Goal: Information Seeking & Learning: Learn about a topic

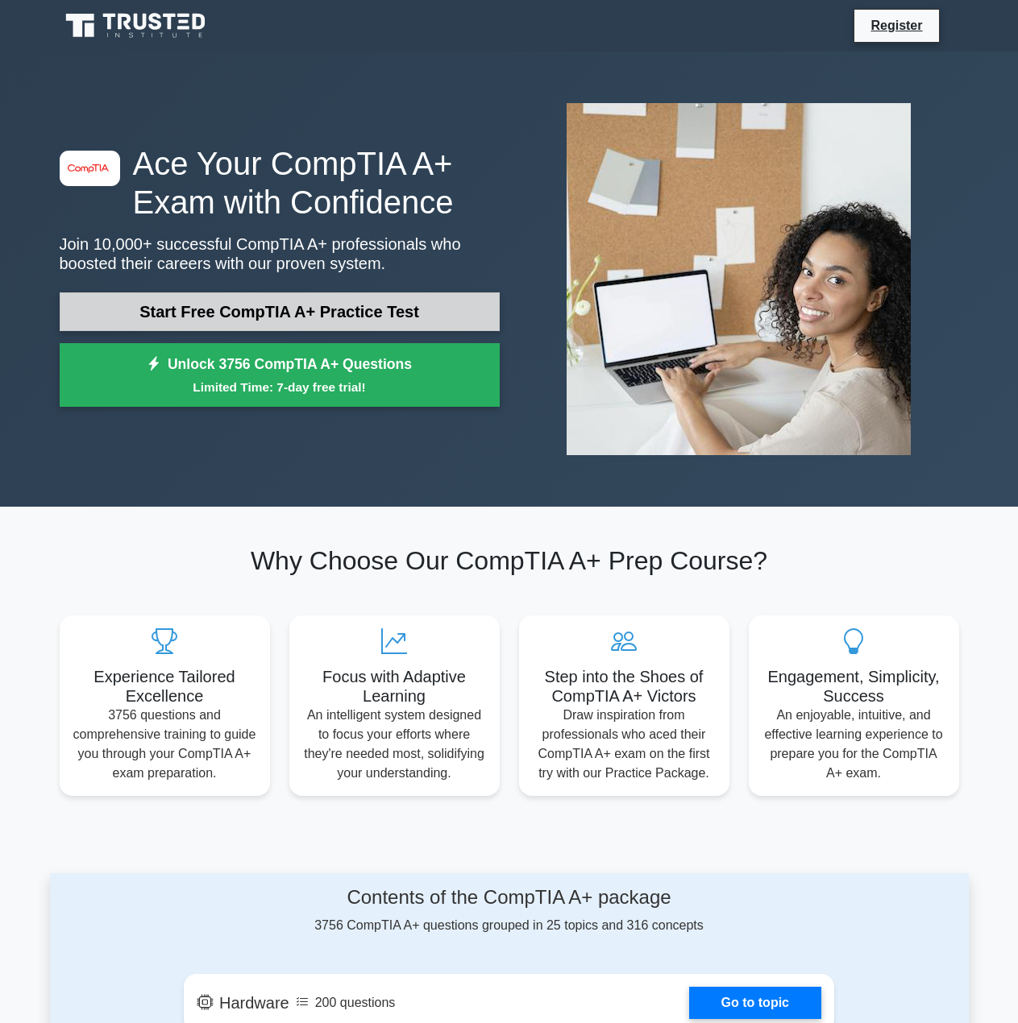
click at [276, 305] on link "Start Free CompTIA A+ Practice Test" at bounding box center [280, 312] width 440 height 39
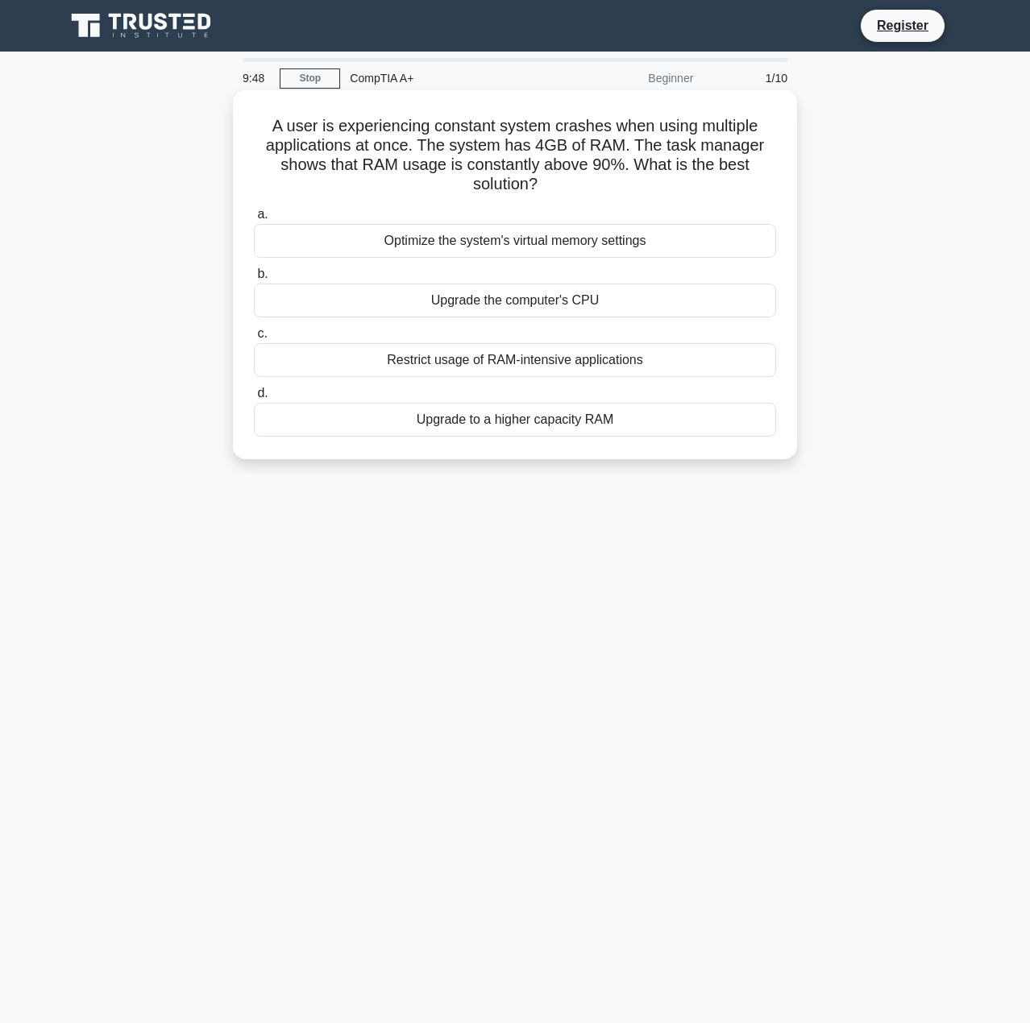
click at [411, 422] on div "Upgrade to a higher capacity RAM" at bounding box center [515, 420] width 522 height 34
click at [254, 399] on input "d. Upgrade to a higher capacity RAM" at bounding box center [254, 393] width 0 height 10
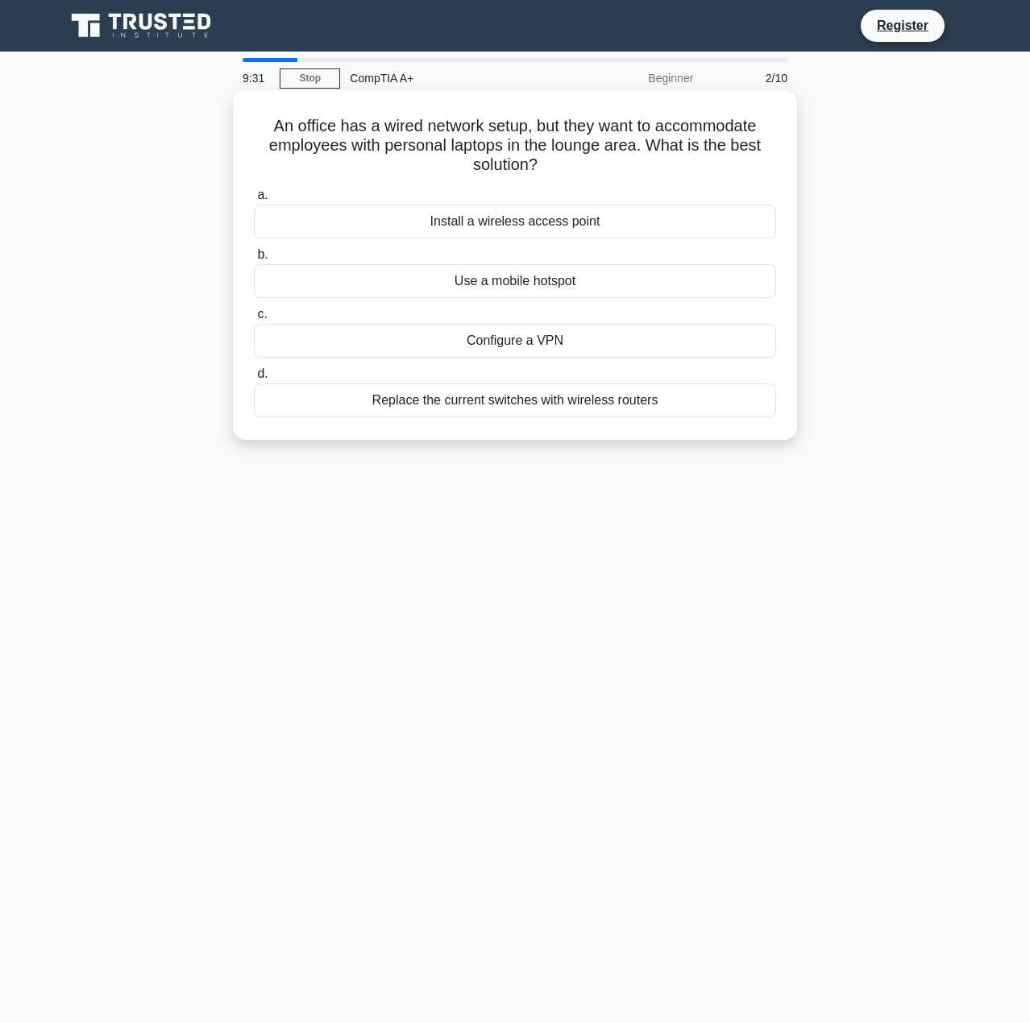
click at [415, 218] on div "Install a wireless access point" at bounding box center [515, 222] width 522 height 34
click at [254, 201] on input "a. Install a wireless access point" at bounding box center [254, 195] width 0 height 10
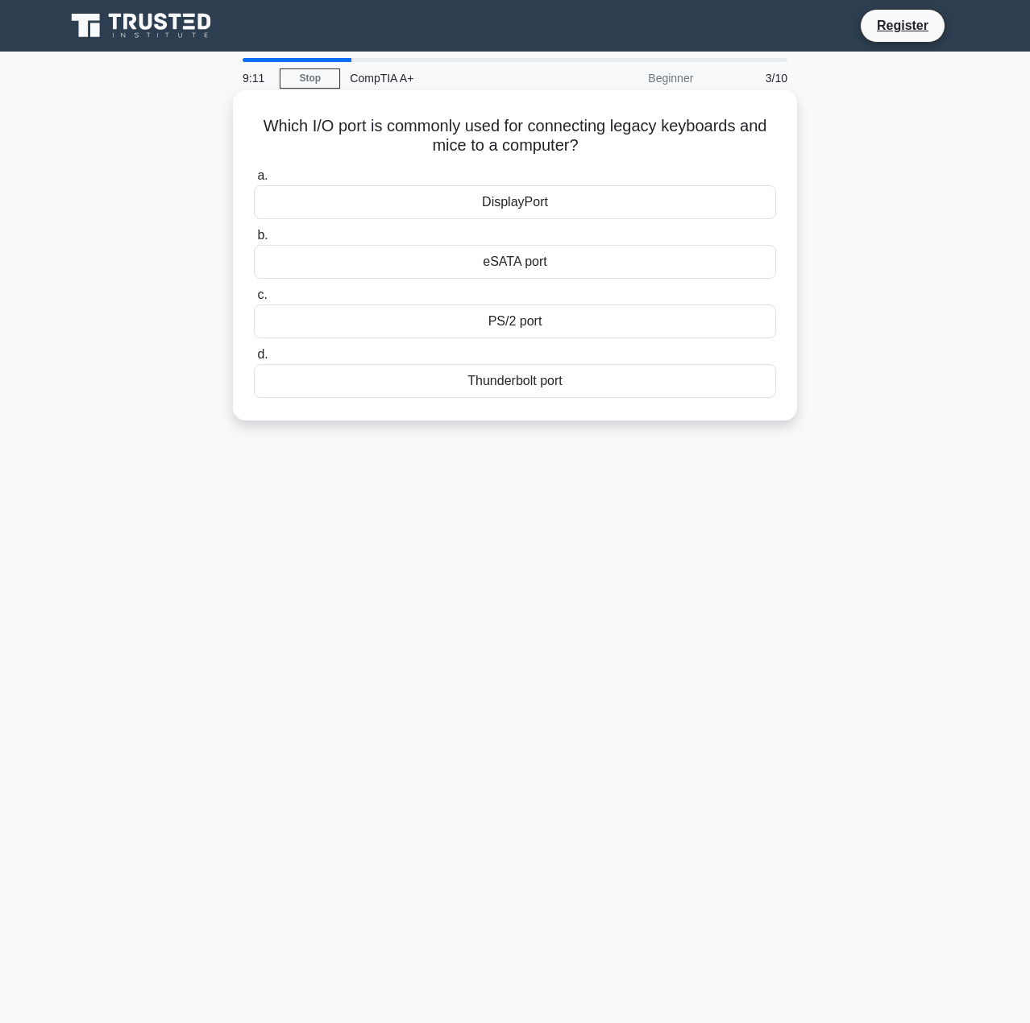
click at [496, 323] on div "PS/2 port" at bounding box center [515, 322] width 522 height 34
click at [254, 301] on input "c. PS/2 port" at bounding box center [254, 295] width 0 height 10
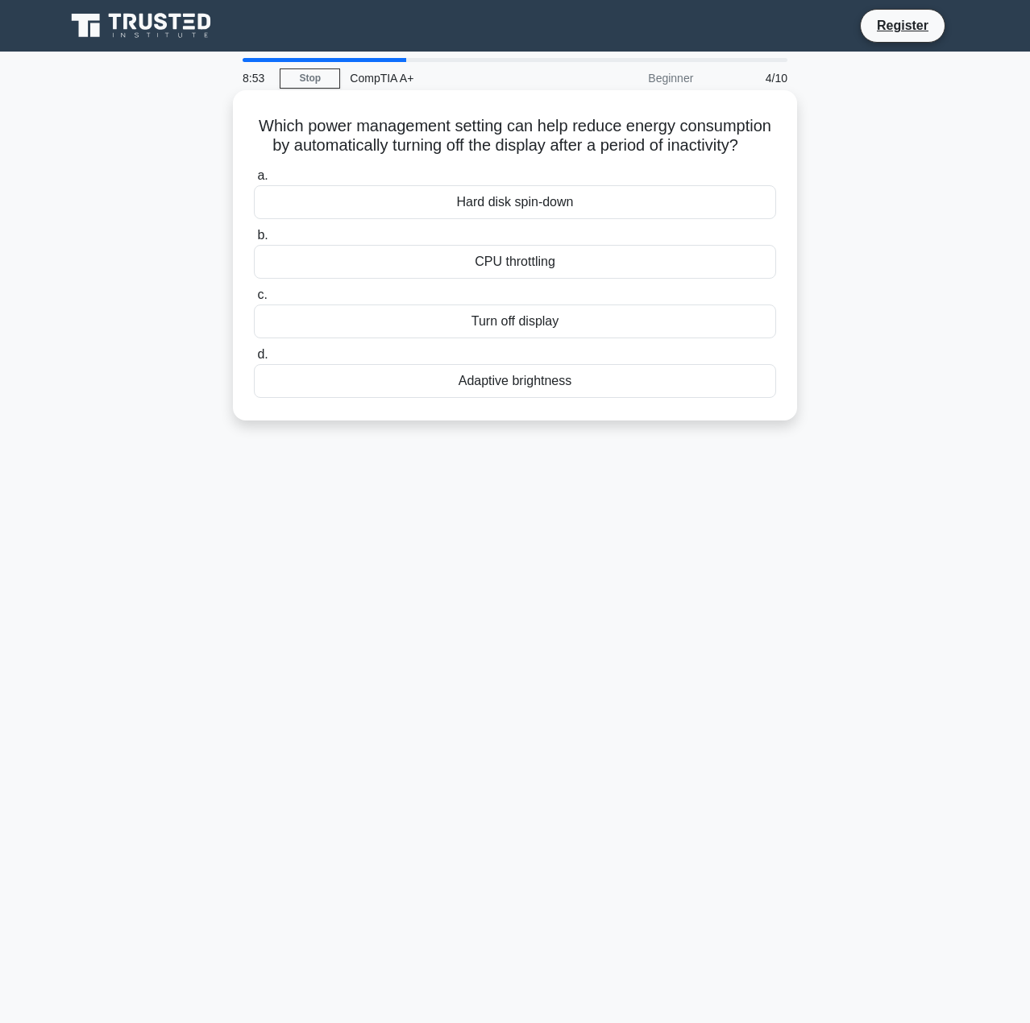
click at [481, 398] on div "Adaptive brightness" at bounding box center [515, 381] width 522 height 34
click at [254, 360] on input "d. Adaptive brightness" at bounding box center [254, 355] width 0 height 10
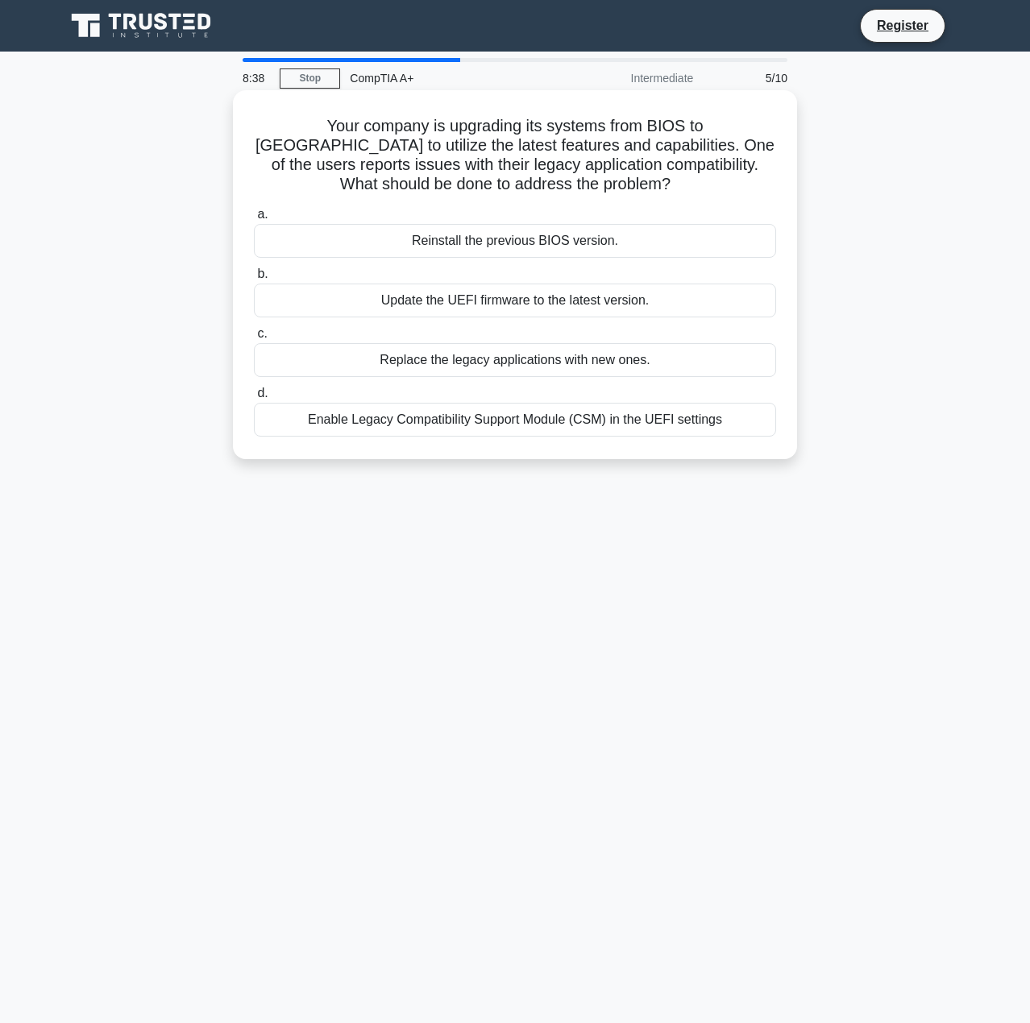
click at [461, 305] on div "Update the UEFI firmware to the latest version." at bounding box center [515, 301] width 522 height 34
click at [254, 280] on input "b. Update the UEFI firmware to the latest version." at bounding box center [254, 274] width 0 height 10
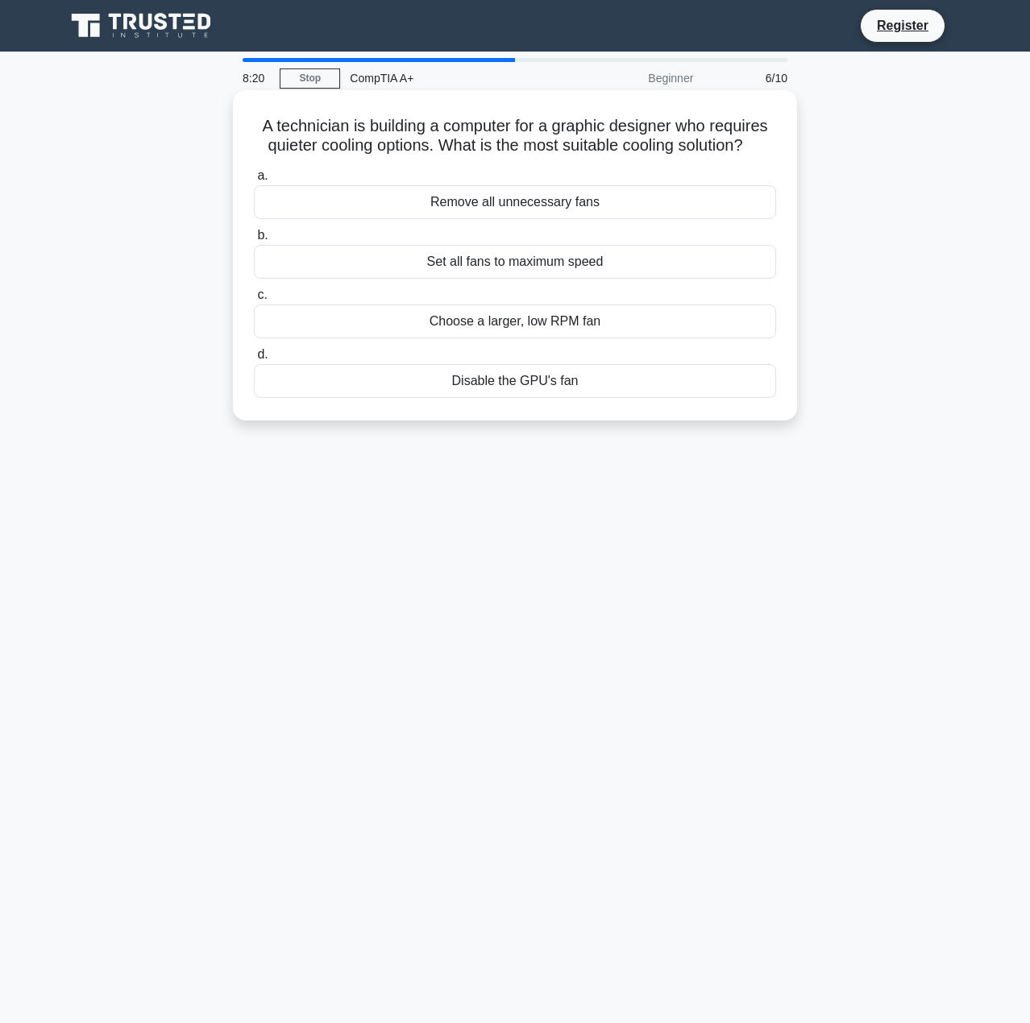
click at [432, 323] on div "Choose a larger, low RPM fan" at bounding box center [515, 322] width 522 height 34
click at [254, 301] on input "c. Choose a larger, low RPM fan" at bounding box center [254, 295] width 0 height 10
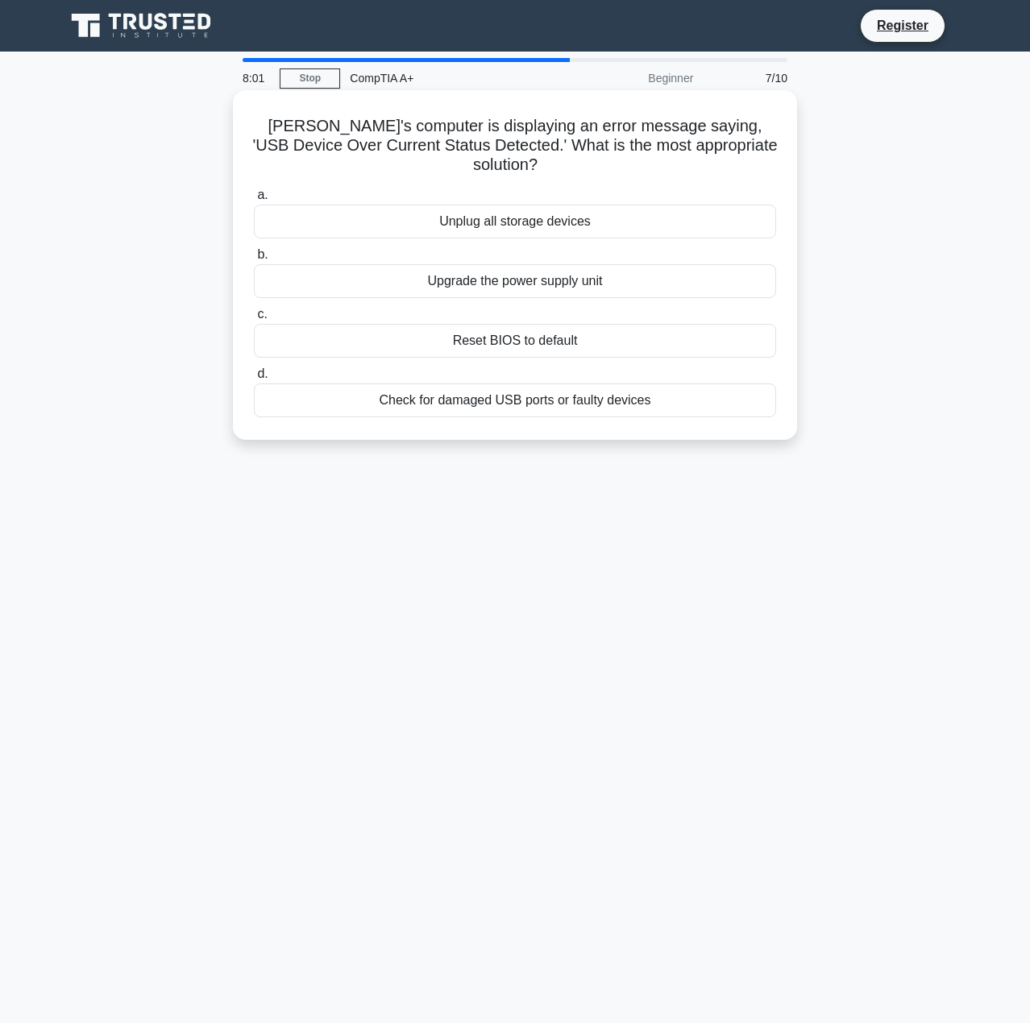
click at [365, 384] on div "Check for damaged USB ports or faulty devices" at bounding box center [515, 401] width 522 height 34
click at [254, 376] on input "d. Check for damaged USB ports or faulty devices" at bounding box center [254, 374] width 0 height 10
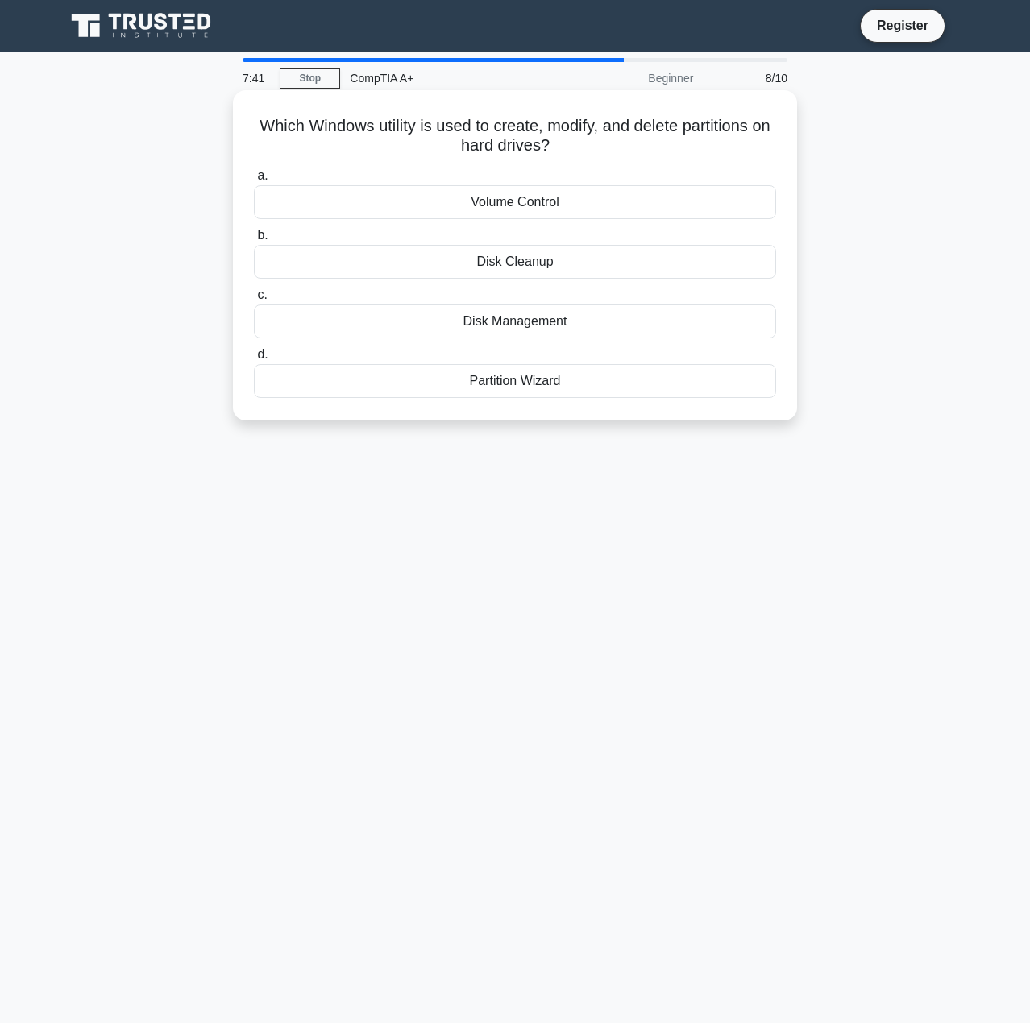
click at [530, 329] on div "Disk Management" at bounding box center [515, 322] width 522 height 34
click at [254, 301] on input "c. Disk Management" at bounding box center [254, 295] width 0 height 10
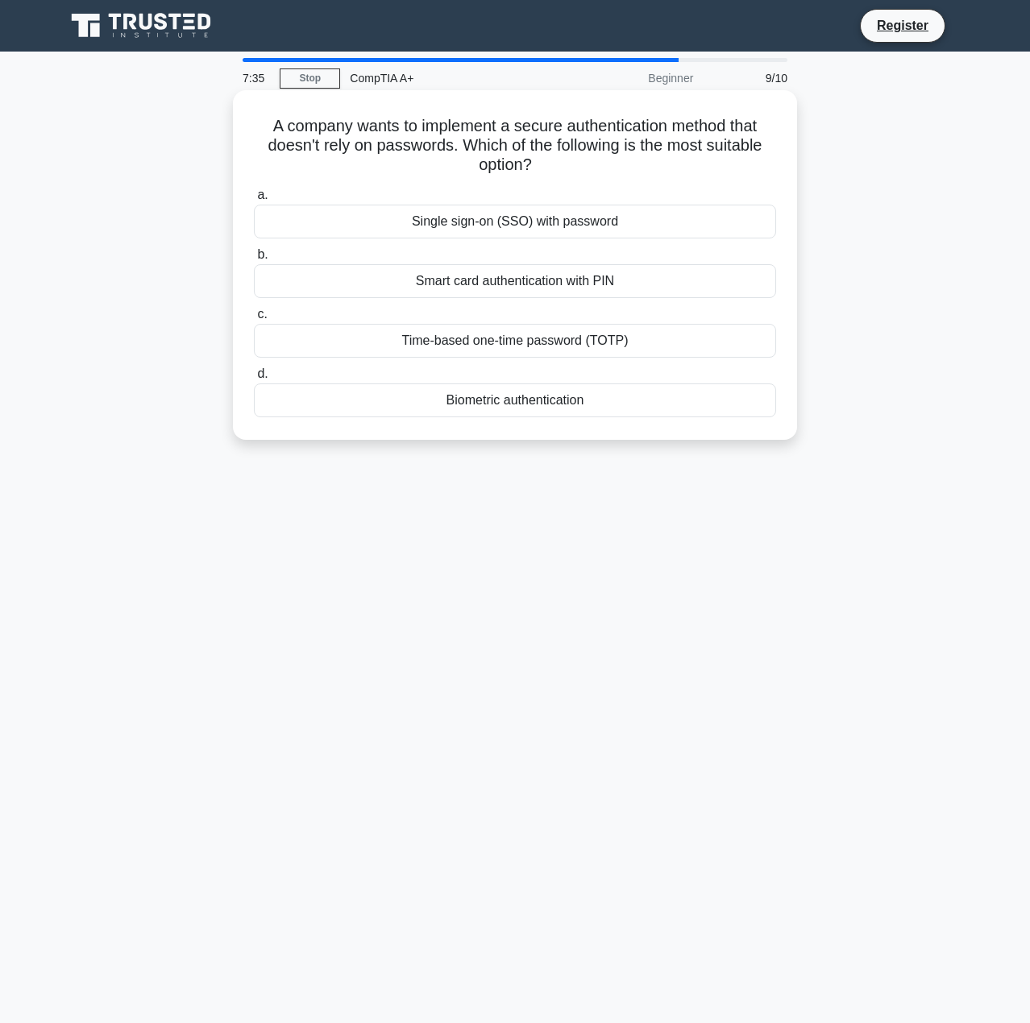
click at [521, 234] on div "Single sign-on (SSO) with password" at bounding box center [515, 222] width 522 height 34
click at [254, 201] on input "a. Single sign-on (SSO) with password" at bounding box center [254, 195] width 0 height 10
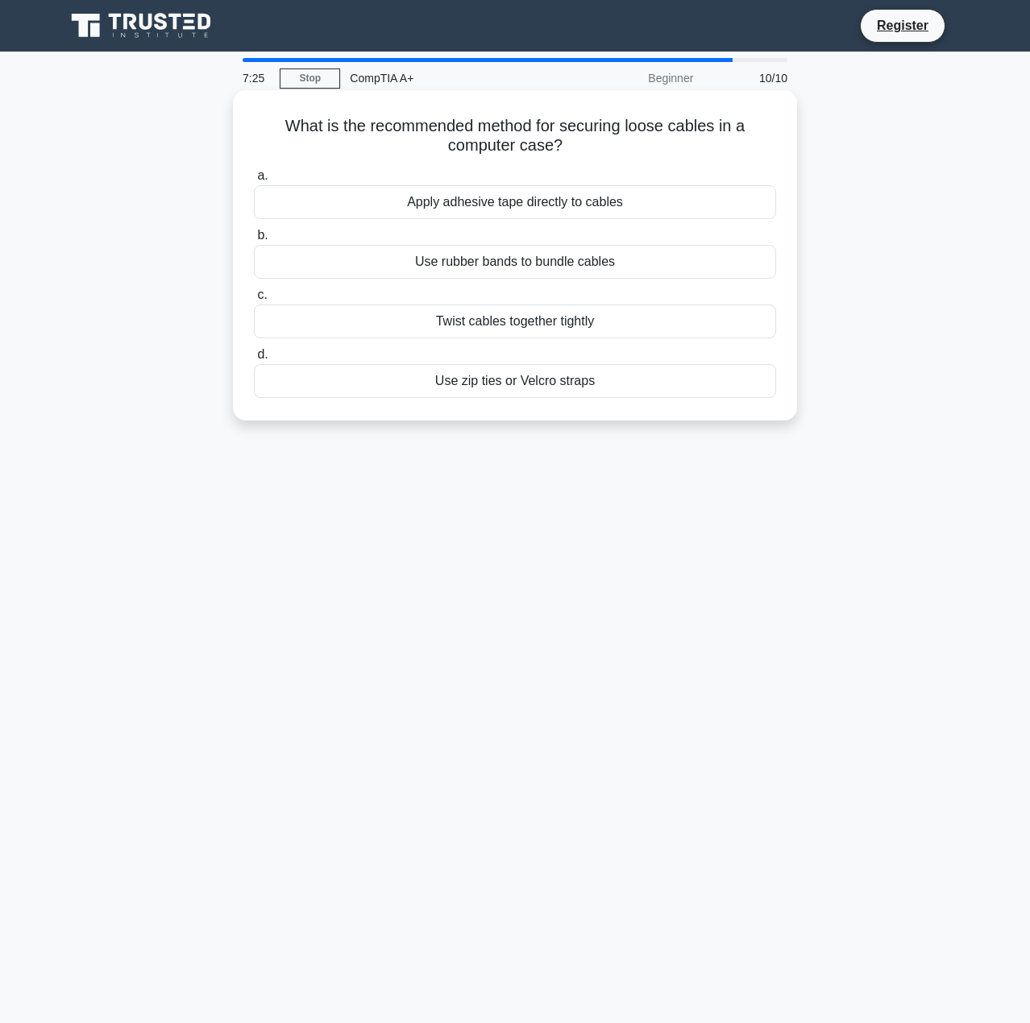
click at [499, 267] on div "Use rubber bands to bundle cables" at bounding box center [515, 262] width 522 height 34
click at [254, 241] on input "b. Use rubber bands to bundle cables" at bounding box center [254, 235] width 0 height 10
